Goal: Task Accomplishment & Management: Use online tool/utility

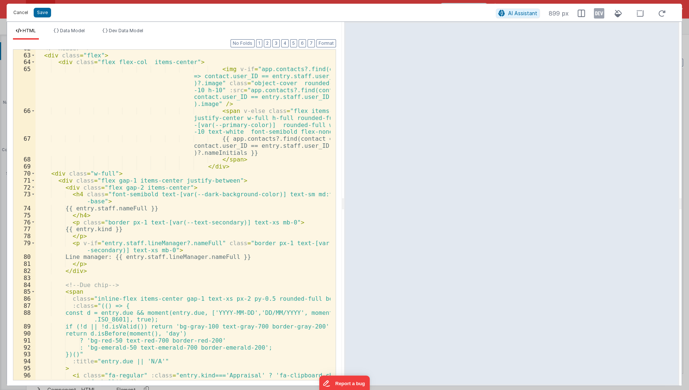
scroll to position [8547, 0]
click at [17, 11] on button "Cancel" at bounding box center [21, 12] width 22 height 10
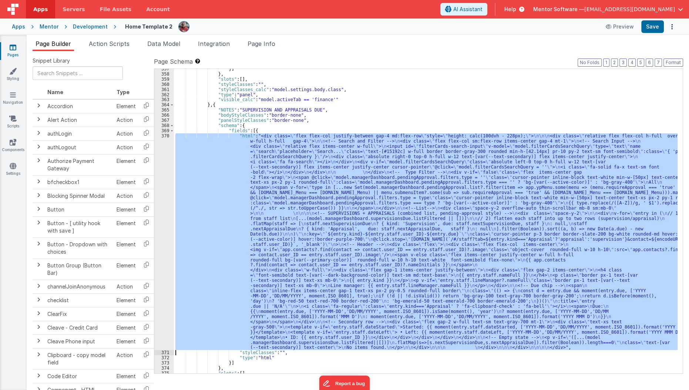
click at [306, 171] on div "}] } , "slots" : [ ] , "styleClasses" : "" , "styleClasses_calc" : "model.setti…" at bounding box center [425, 221] width 503 height 304
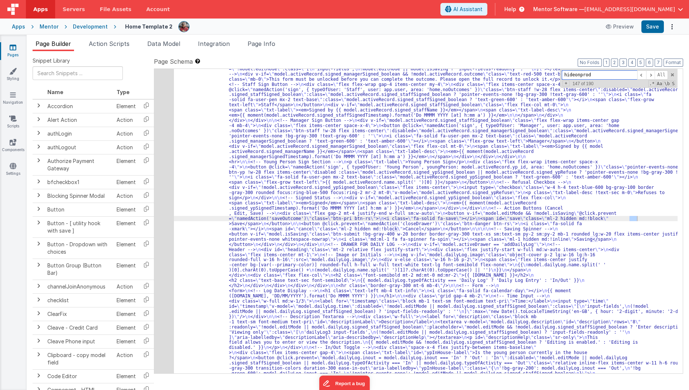
scroll to position [8002, 0]
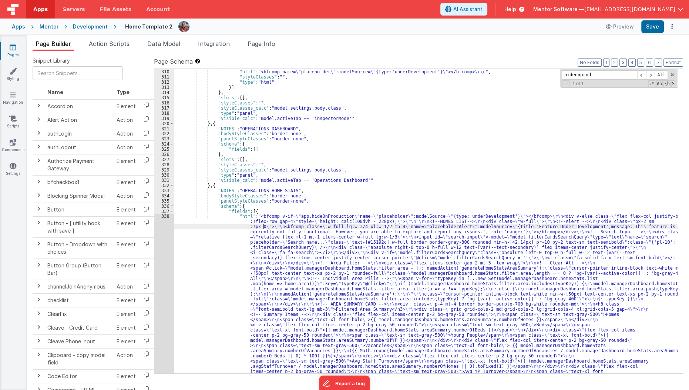
scroll to position [8016, 0]
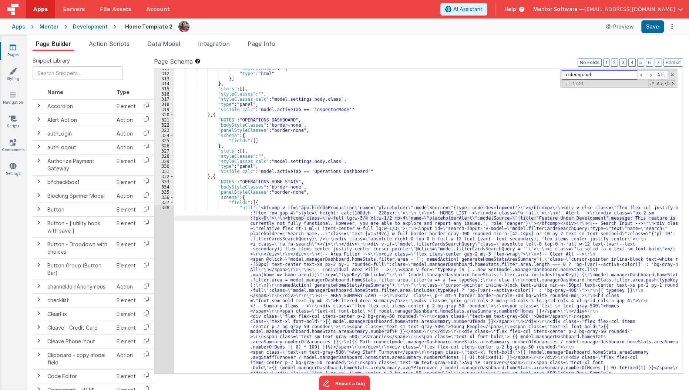
click at [576, 74] on input "hideonprod" at bounding box center [599, 74] width 75 height 9
type input "e"
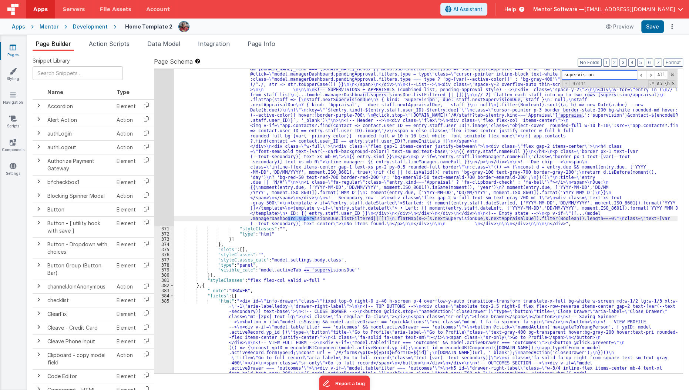
scroll to position [8652, 0]
type input "supervision"
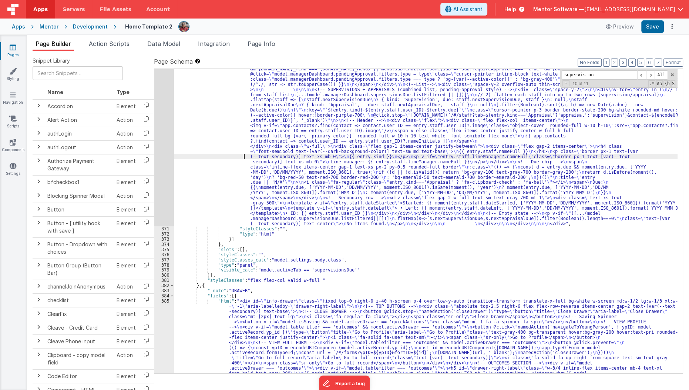
click at [165, 174] on div "370" at bounding box center [164, 118] width 20 height 216
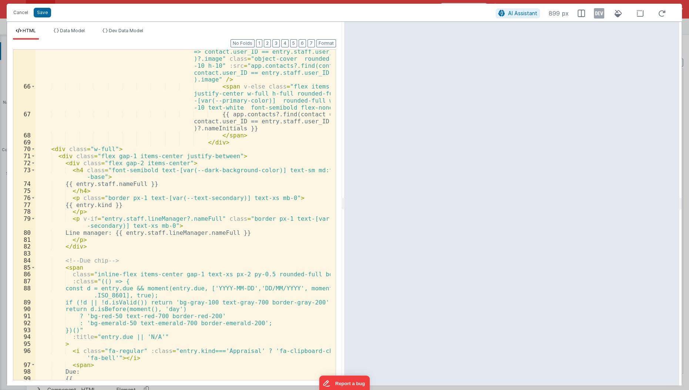
scroll to position [384, 0]
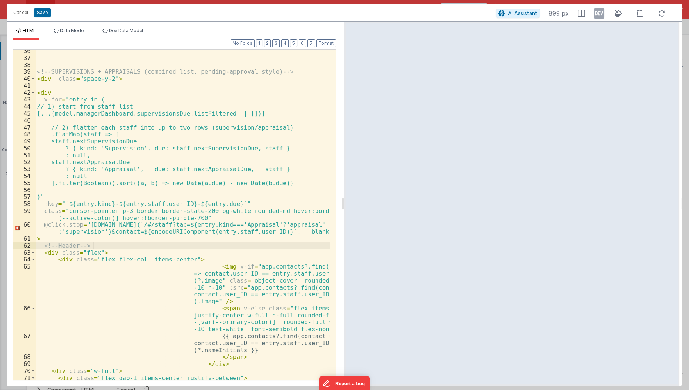
click at [161, 248] on div "<!-- SUPERVISIONS + APPRAISALS (combined list, pending-approval style) --> < di…" at bounding box center [184, 219] width 296 height 345
click at [187, 259] on div "<!-- SUPERVISIONS + APPRAISALS (combined list, pending-approval style) --> < di…" at bounding box center [184, 219] width 296 height 345
click at [184, 191] on div "<!-- SUPERVISIONS + APPRAISALS (combined list, pending-approval style) --> < di…" at bounding box center [184, 219] width 296 height 345
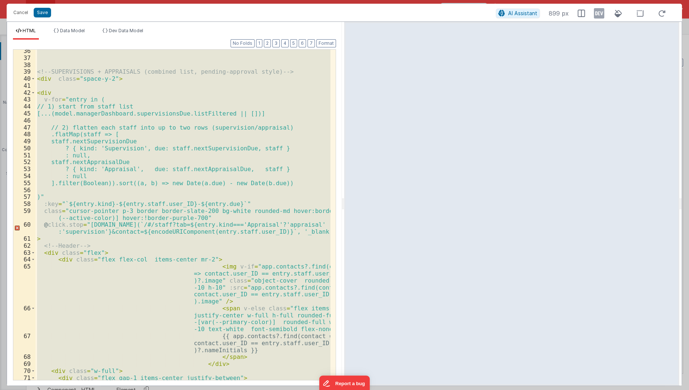
click at [181, 192] on div "<!-- SUPERVISIONS + APPRAISALS (combined list, pending-approval style) --> < di…" at bounding box center [183, 215] width 295 height 330
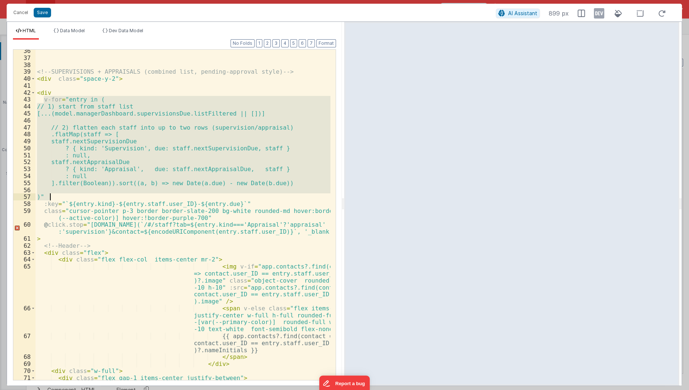
drag, startPoint x: 43, startPoint y: 97, endPoint x: 66, endPoint y: 196, distance: 101.8
click at [66, 196] on div "<!-- SUPERVISIONS + APPRAISALS (combined list, pending-approval style) --> < di…" at bounding box center [184, 219] width 296 height 345
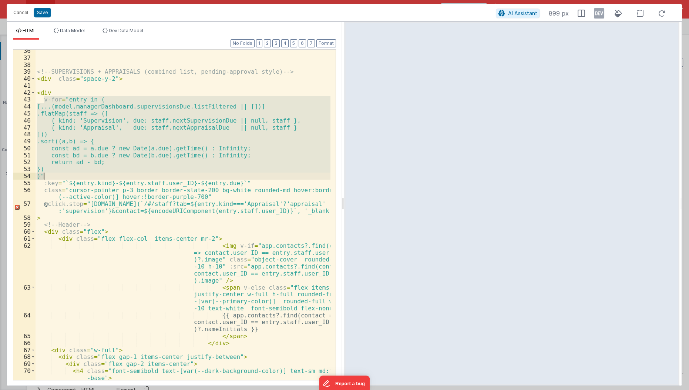
click at [71, 128] on div "<!-- SUPERVISIONS + APPRAISALS (combined list, pending-approval style) --> < di…" at bounding box center [183, 215] width 295 height 330
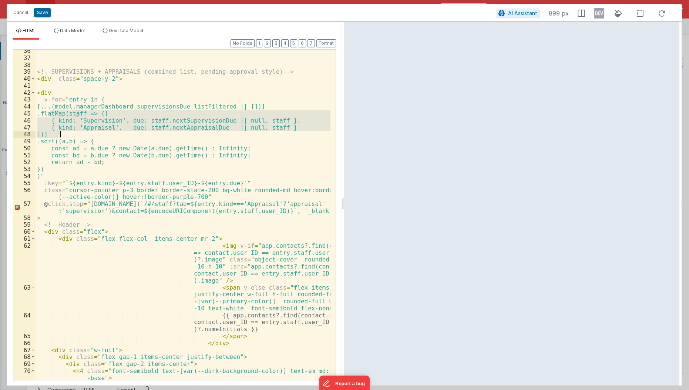
drag, startPoint x: 48, startPoint y: 114, endPoint x: 63, endPoint y: 134, distance: 25.2
click at [63, 134] on div "<!-- SUPERVISIONS + APPRAISALS (combined list, pending-approval style) --> < di…" at bounding box center [184, 219] width 296 height 345
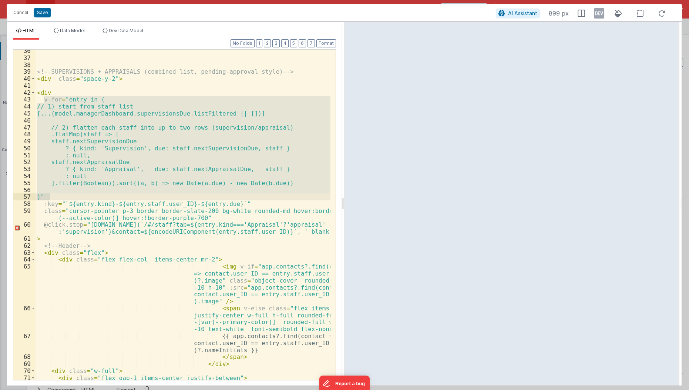
click at [60, 132] on div "<!-- SUPERVISIONS + APPRAISALS (combined list, pending-approval style) --> < di…" at bounding box center [183, 215] width 295 height 330
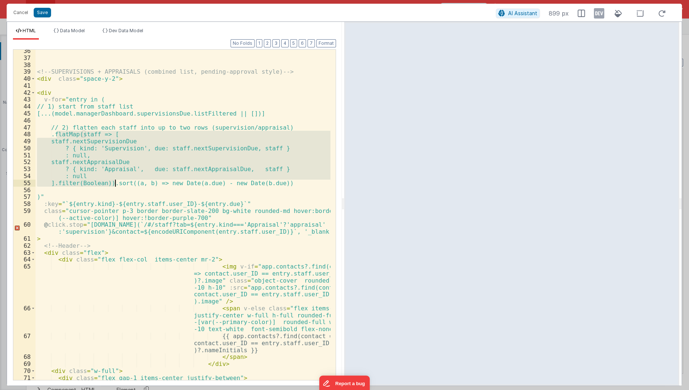
drag, startPoint x: 55, startPoint y: 136, endPoint x: 115, endPoint y: 181, distance: 75.6
click at [115, 181] on div "<!-- SUPERVISIONS + APPRAISALS (combined list, pending-approval style) --> < di…" at bounding box center [184, 219] width 296 height 345
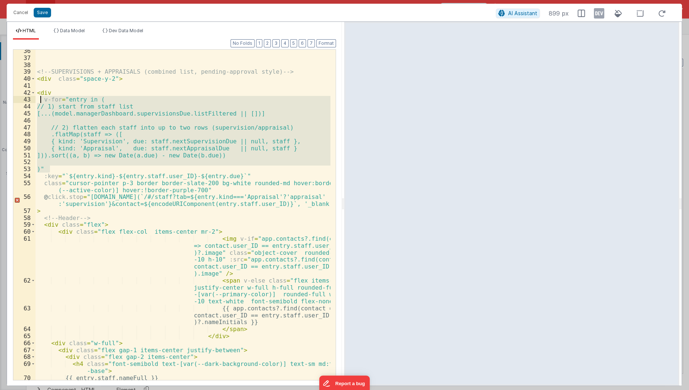
drag, startPoint x: 61, startPoint y: 169, endPoint x: 36, endPoint y: 97, distance: 75.4
click at [36, 97] on div "<!-- SUPERVISIONS + APPRAISALS (combined list, pending-approval style) --> < di…" at bounding box center [184, 219] width 296 height 345
click at [138, 105] on div "<!-- SUPERVISIONS + APPRAISALS (combined list, pending-approval style) --> < di…" at bounding box center [183, 215] width 295 height 330
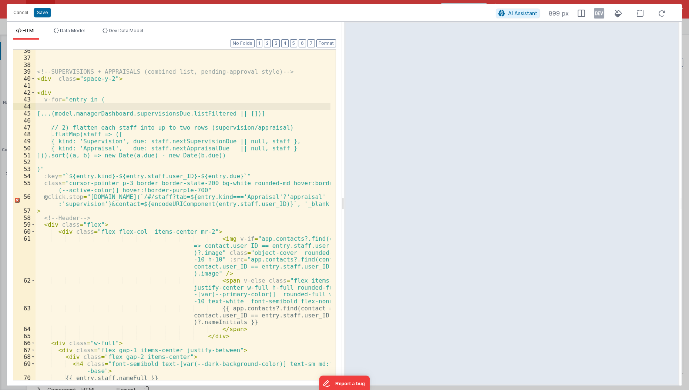
click at [54, 126] on div "<!-- SUPERVISIONS + APPRAISALS (combined list, pending-approval style) --> < di…" at bounding box center [184, 219] width 296 height 345
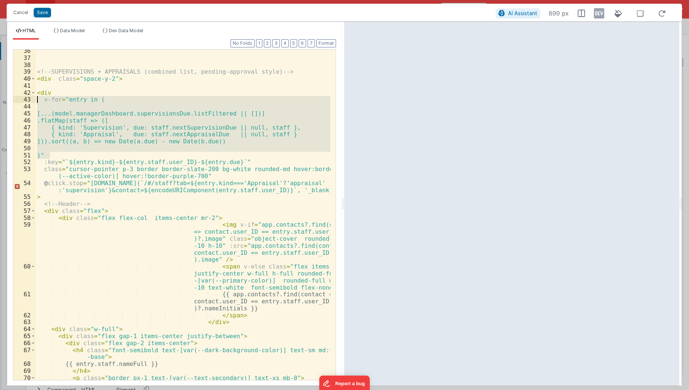
drag, startPoint x: 52, startPoint y: 153, endPoint x: 33, endPoint y: 101, distance: 55.2
click at [33, 101] on div "36 37 38 39 40 41 42 43 44 45 46 47 48 49 50 51 52 53 54 55 56 57 58 59 60 61 6…" at bounding box center [174, 214] width 323 height 331
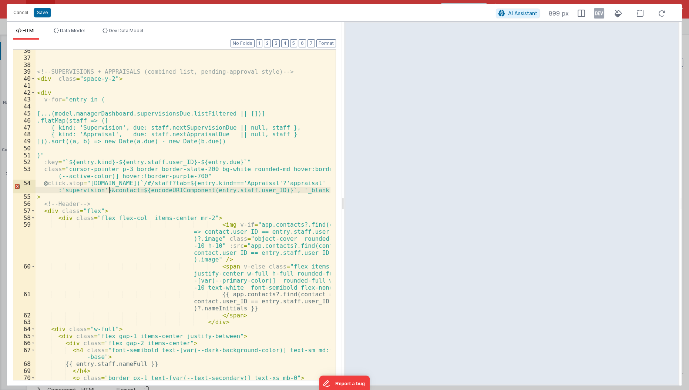
click at [109, 187] on div "<!-- SUPERVISIONS + APPRAISALS (combined list, pending-approval style) --> < di…" at bounding box center [184, 219] width 296 height 345
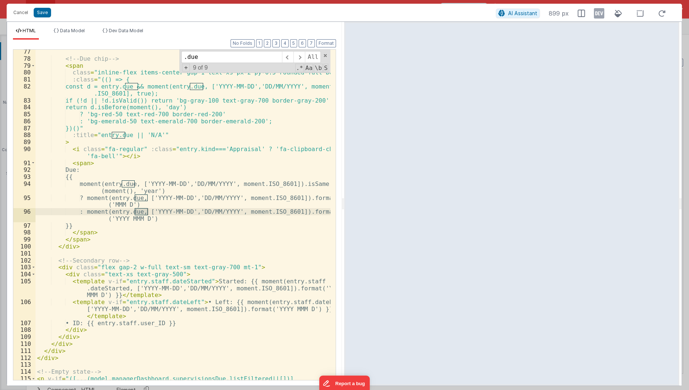
scroll to position [766, 0]
type input ".due"
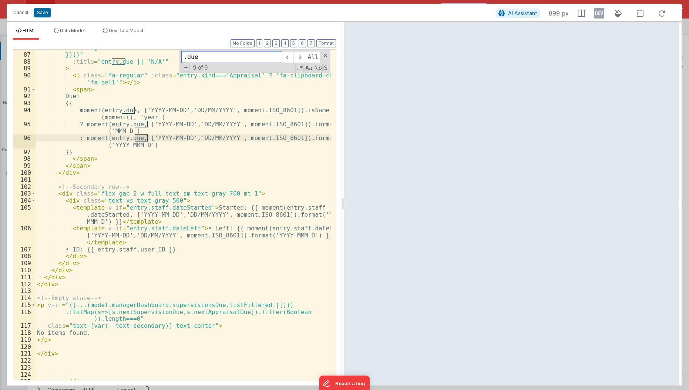
scroll to position [845, 0]
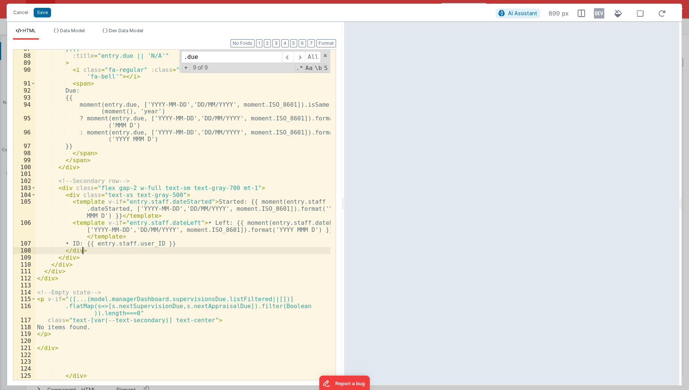
click at [114, 252] on div "})()" :title = "entry.due || 'N/A'" > < i class = "fa-regular" :class = "entry.…" at bounding box center [184, 217] width 296 height 345
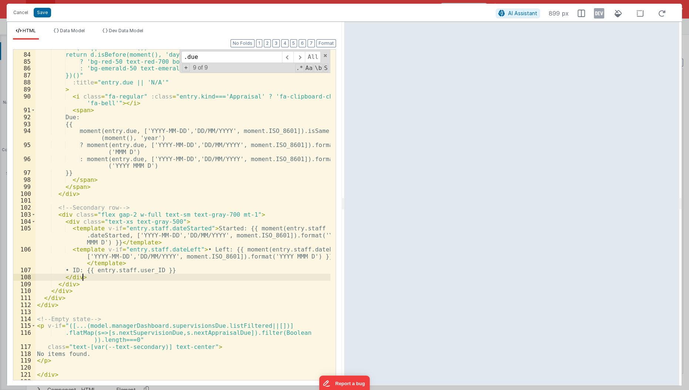
scroll to position [782, 0]
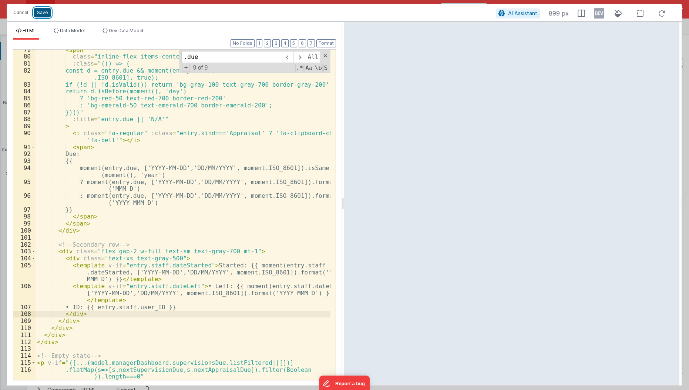
click at [42, 13] on button "Save" at bounding box center [42, 13] width 17 height 10
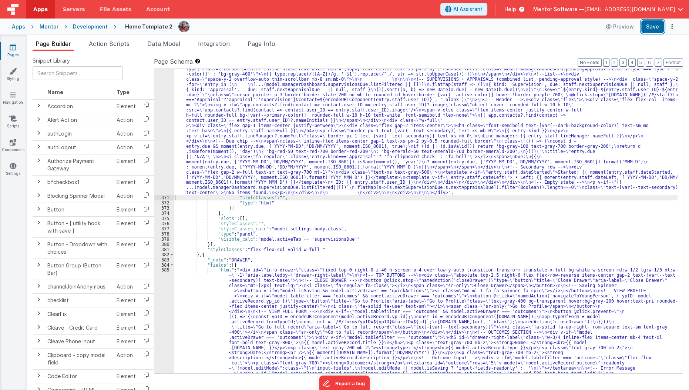
scroll to position [8671, 0]
click at [647, 28] on button "Save" at bounding box center [652, 26] width 23 height 13
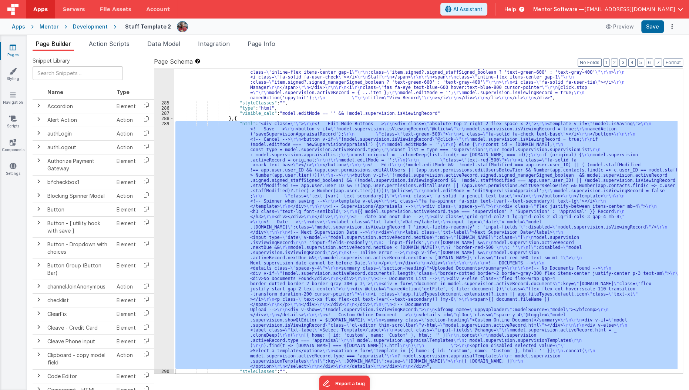
scroll to position [7424, 0]
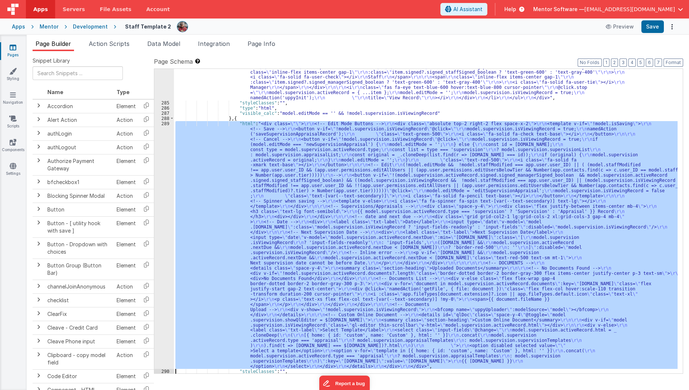
click at [204, 163] on div ""html" : " \r\n <div class= \"\" > \r\n <div class= \"\" > \r\n <!-- Heading --…" at bounding box center [425, 221] width 503 height 304
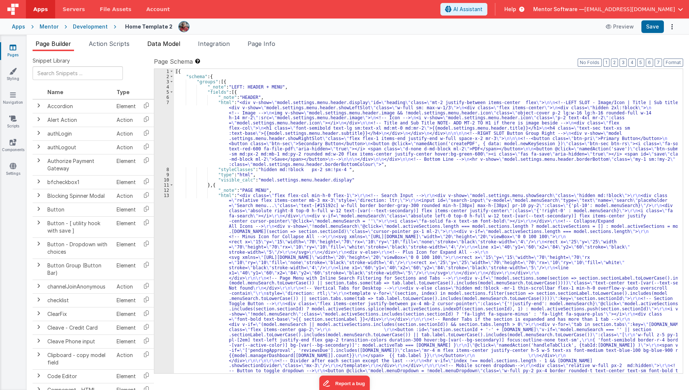
click at [160, 49] on li "Data Model" at bounding box center [163, 45] width 39 height 12
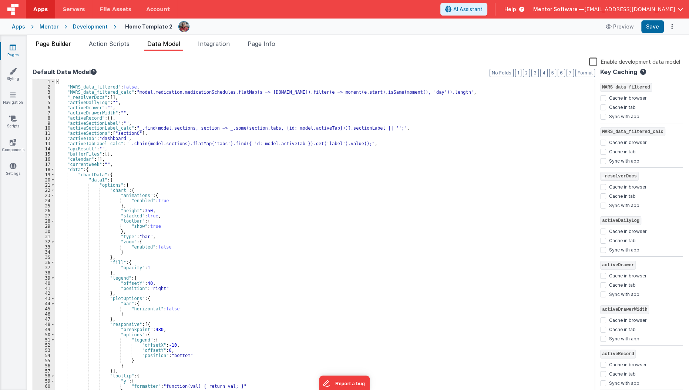
click at [53, 39] on li "Page Builder" at bounding box center [53, 45] width 41 height 12
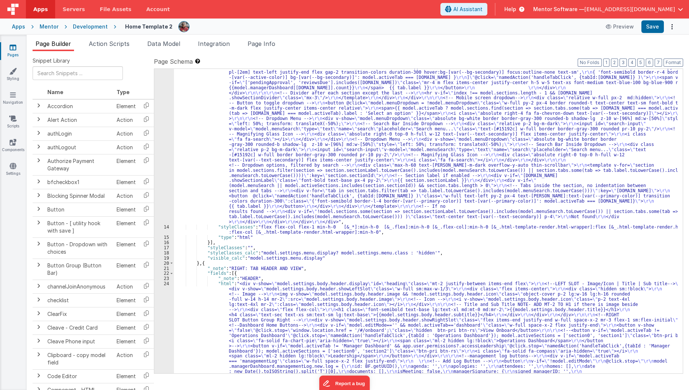
scroll to position [228, 0]
click at [223, 249] on div ""html" : "<div class= \" flex flex-col min-h-0 flex-1 \" > \r\n <!-- Search Inp…" at bounding box center [426, 368] width 504 height 887
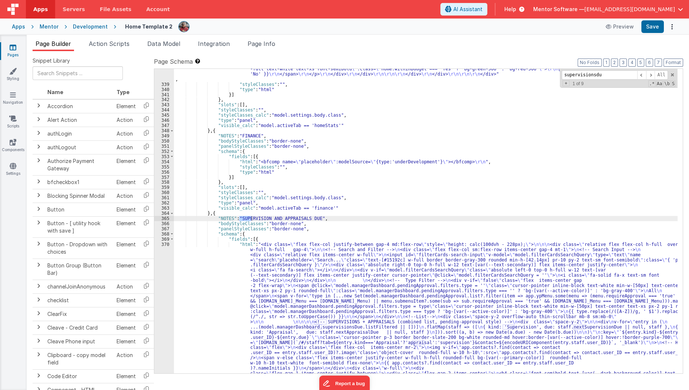
type input "supervisionsdue"
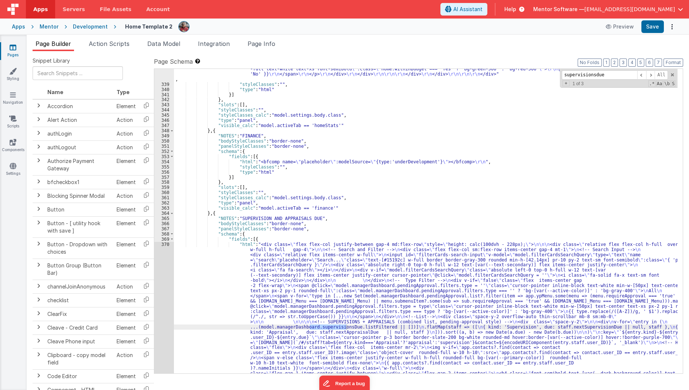
click at [163, 300] on div "370" at bounding box center [164, 348] width 20 height 212
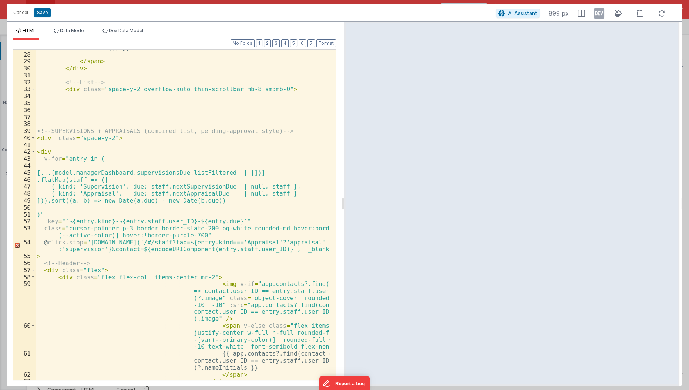
scroll to position [325, 0]
click at [195, 255] on div "{{ type.replace(/([A-Z])/g, ' $1').replace(/^./, str => str.toUpperCase ()) }} …" at bounding box center [184, 212] width 296 height 351
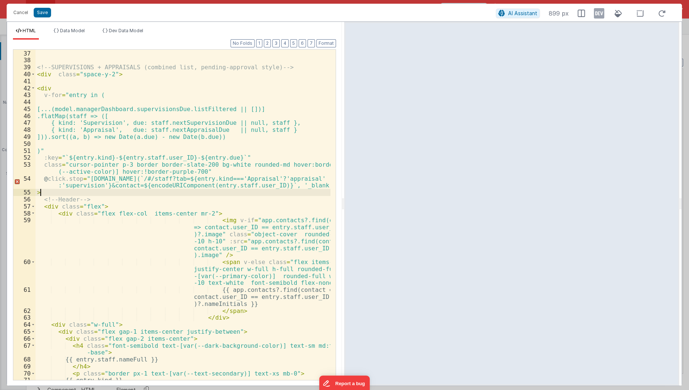
scroll to position [389, 0]
